Goal: Information Seeking & Learning: Understand process/instructions

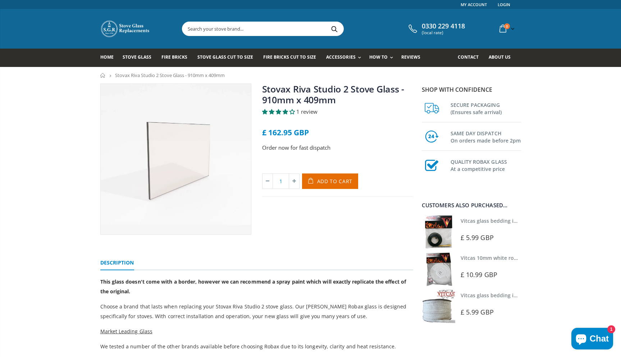
click at [305, 33] on input "text" at bounding box center [303, 29] width 242 height 14
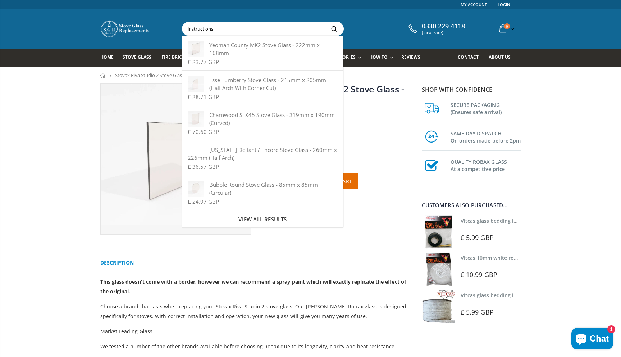
type input "instructions"
click at [326, 22] on button "Search" at bounding box center [334, 29] width 16 height 14
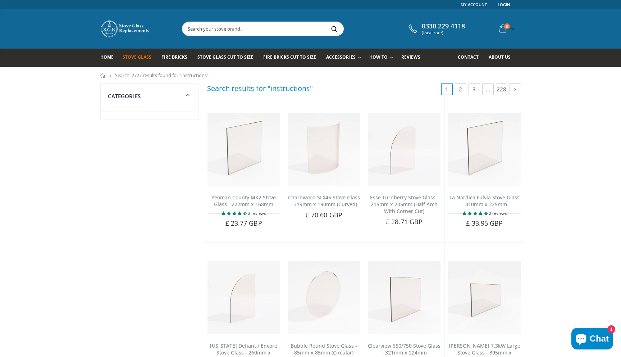
click at [137, 58] on span "Stove Glass" at bounding box center [137, 57] width 29 height 6
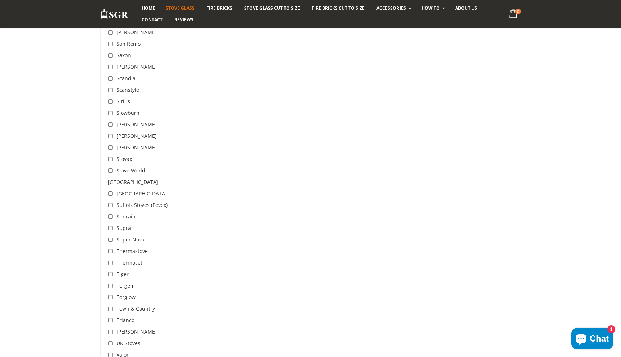
scroll to position [1987, 0]
